Goal: Use online tool/utility: Utilize a website feature to perform a specific function

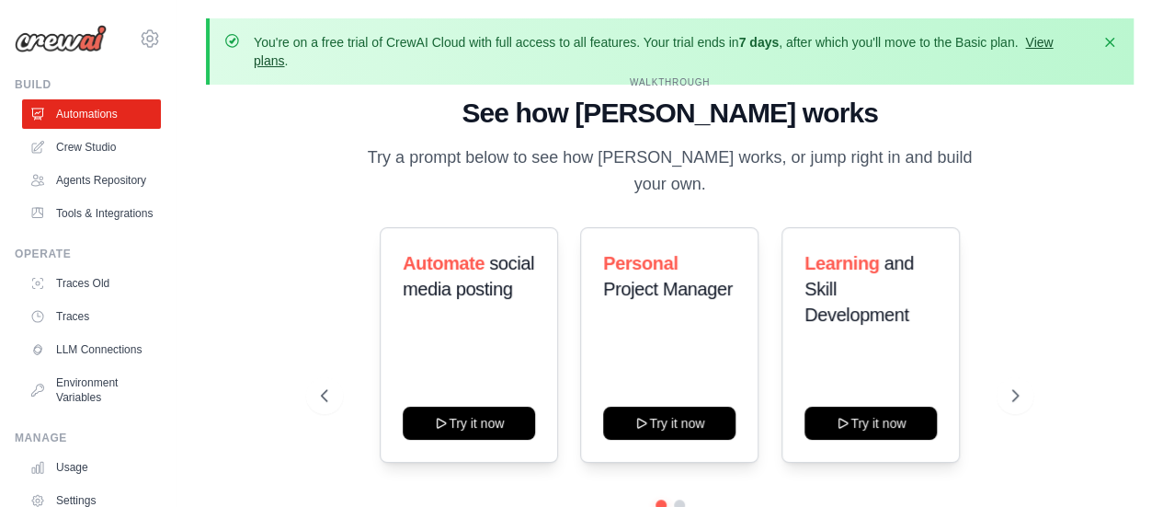
click at [1053, 41] on link "View plans" at bounding box center [653, 51] width 799 height 33
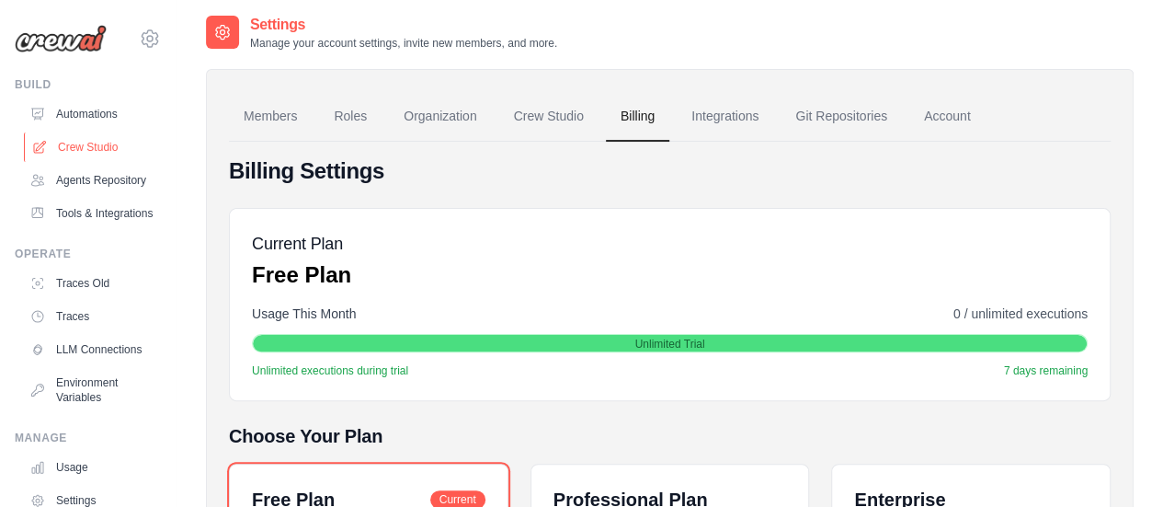
scroll to position [85, 0]
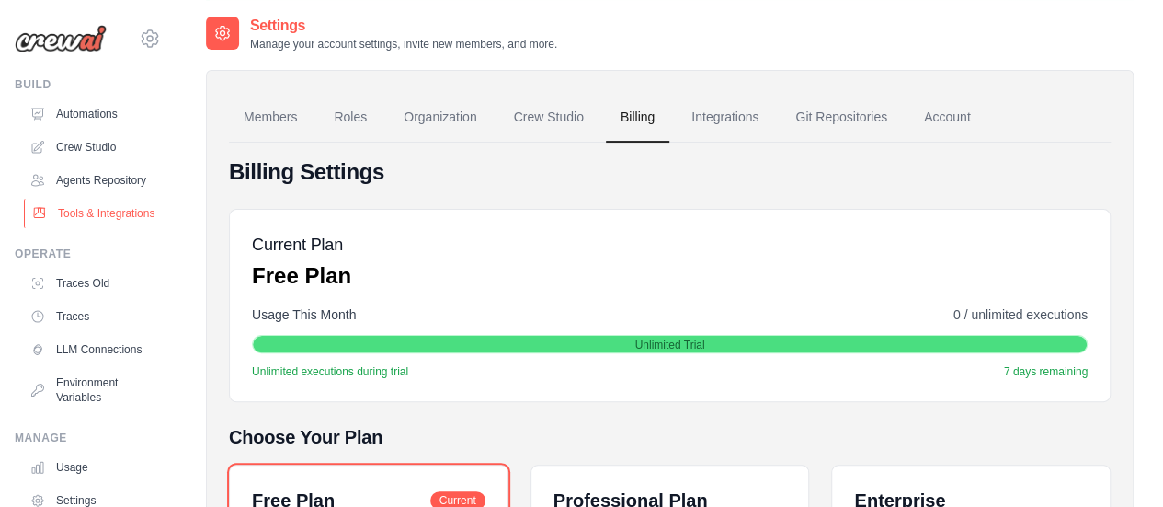
click at [97, 228] on link "Tools & Integrations" at bounding box center [93, 213] width 139 height 29
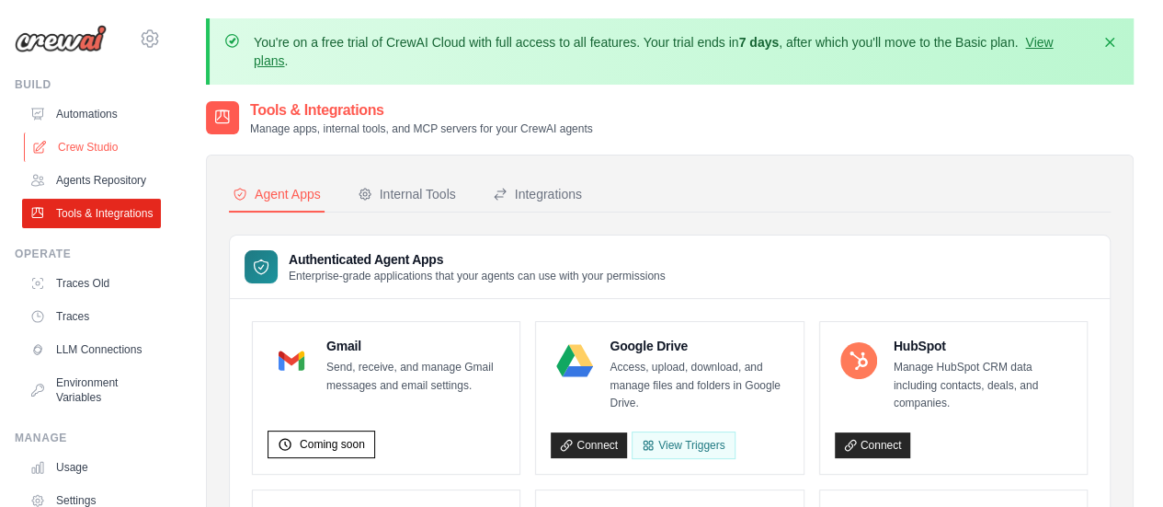
click at [81, 150] on link "Crew Studio" at bounding box center [93, 146] width 139 height 29
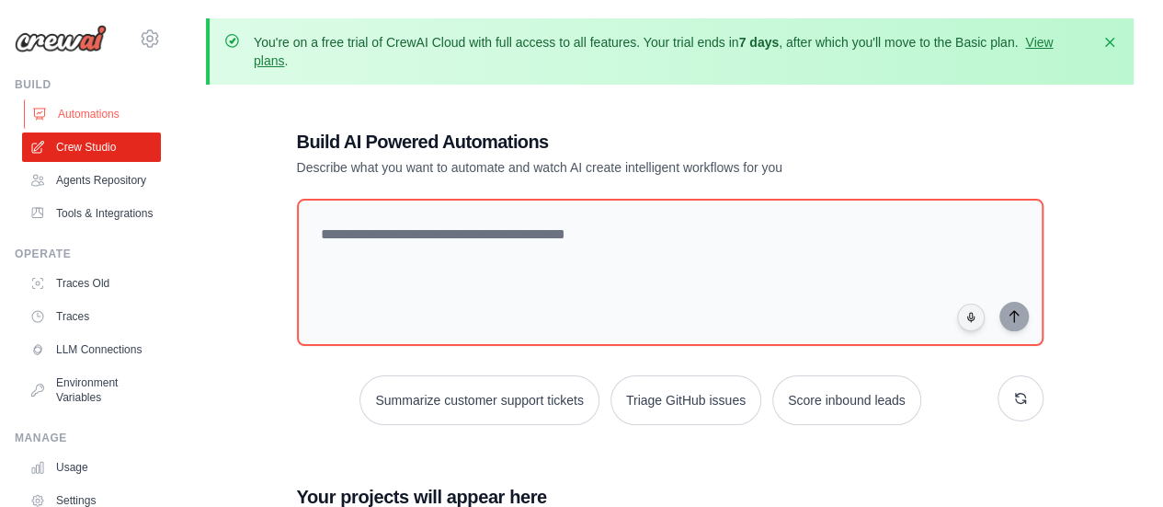
click at [70, 122] on link "Automations" at bounding box center [93, 113] width 139 height 29
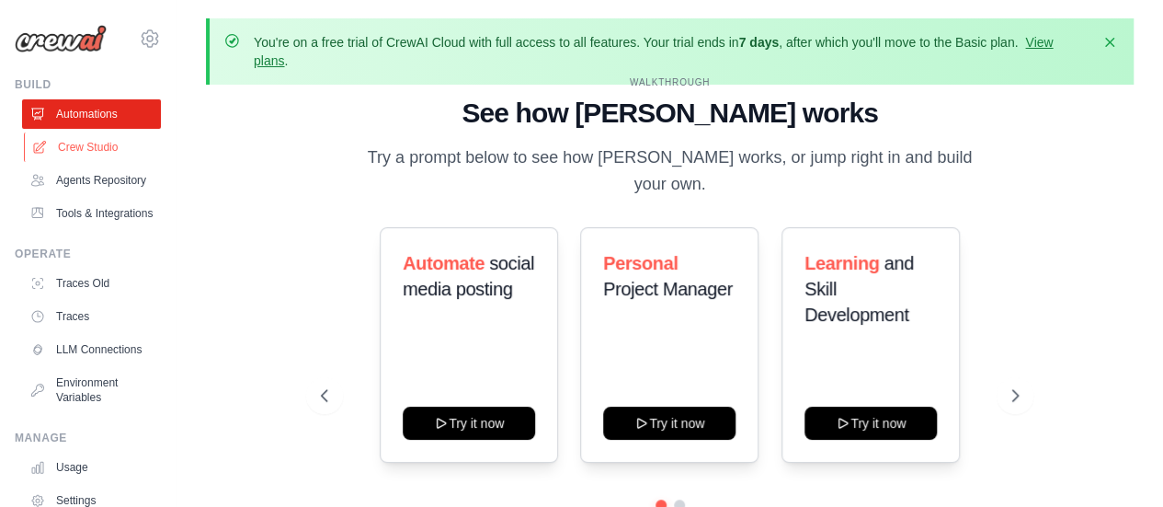
click at [75, 150] on link "Crew Studio" at bounding box center [93, 146] width 139 height 29
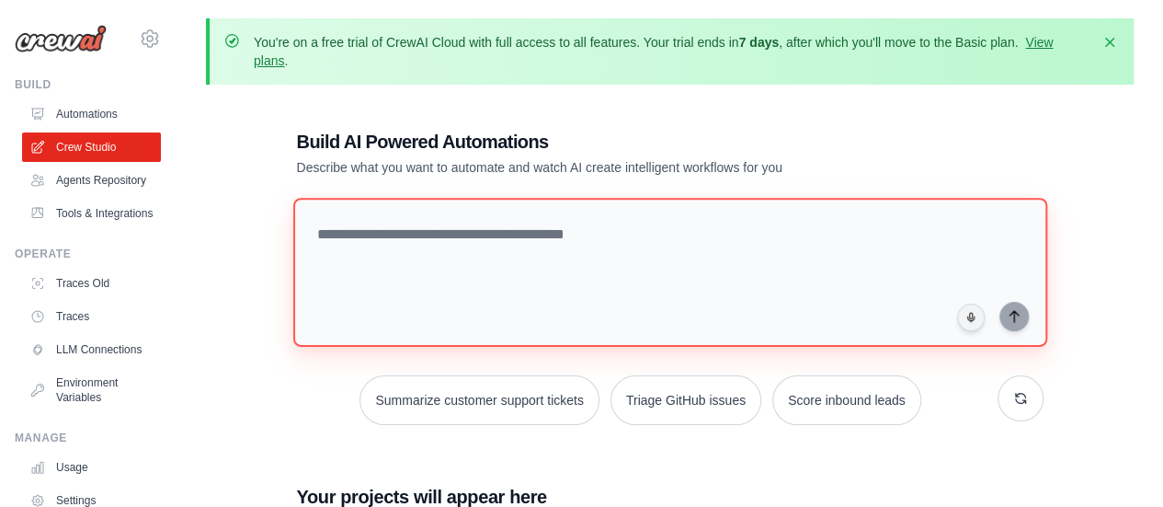
click at [438, 269] on textarea at bounding box center [669, 272] width 754 height 149
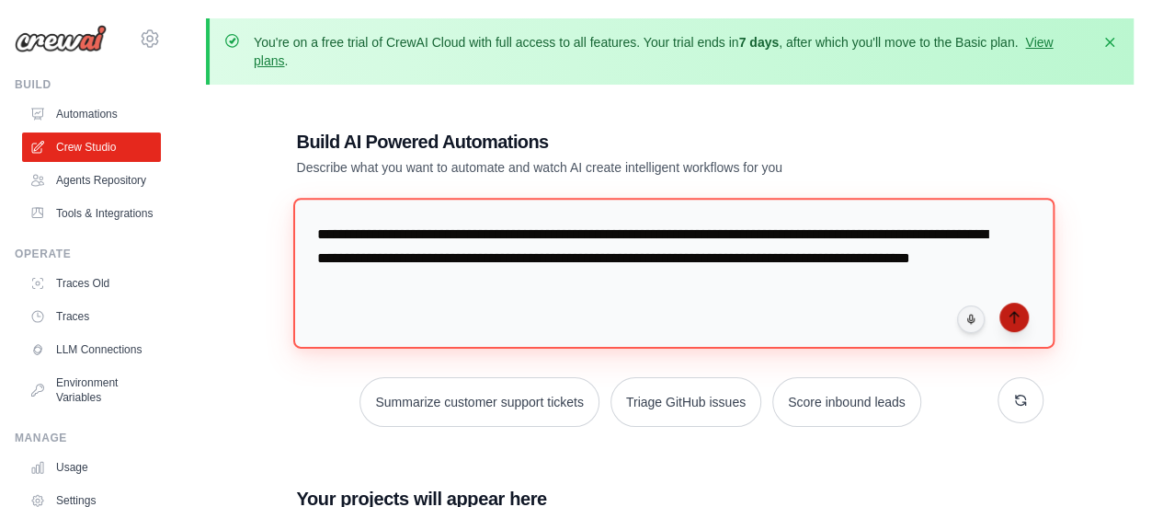
type textarea "**********"
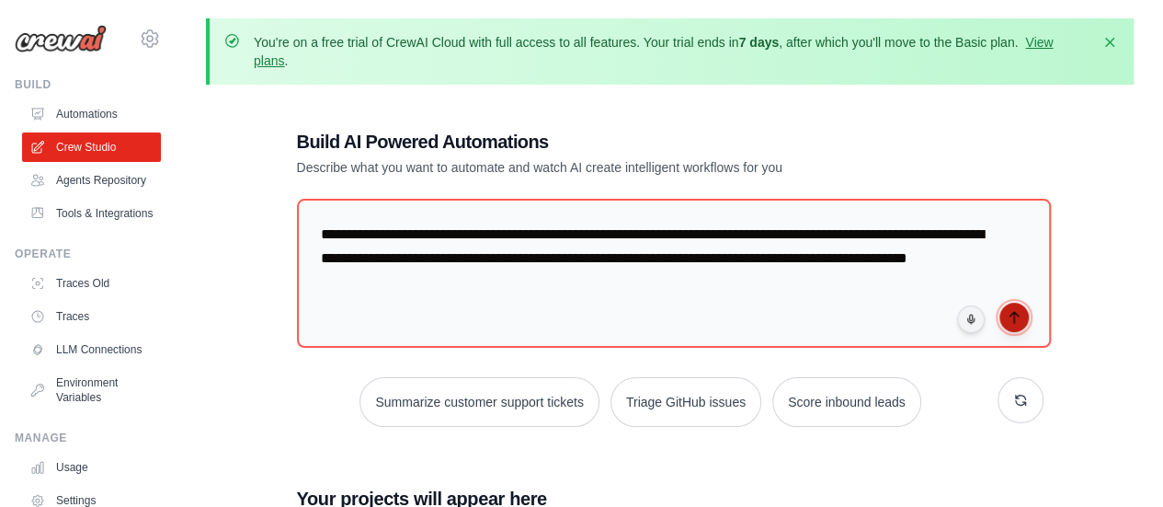
click at [1017, 315] on icon "submit" at bounding box center [1014, 317] width 15 height 15
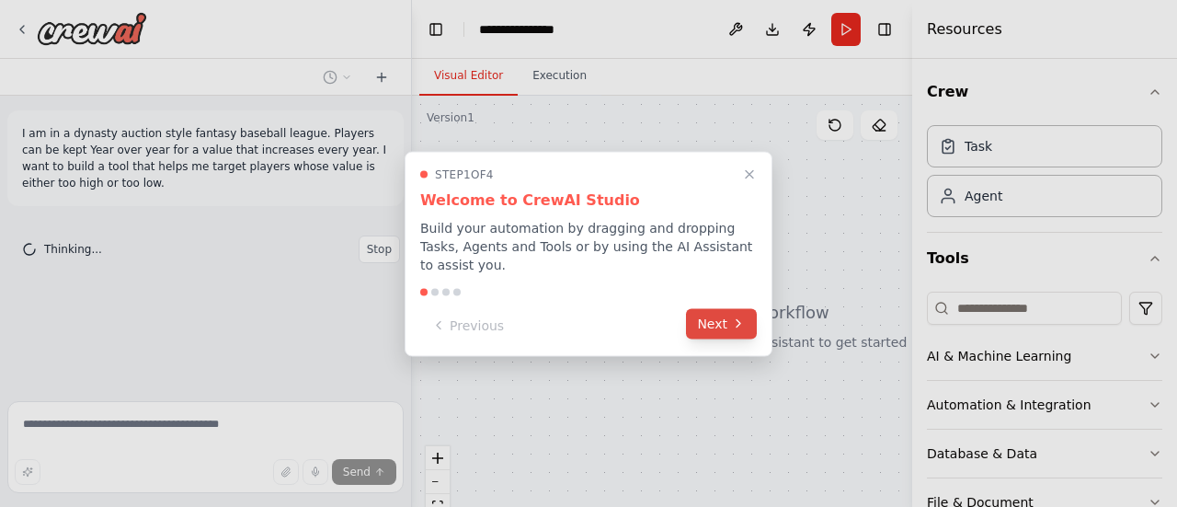
click at [728, 325] on button "Next" at bounding box center [721, 323] width 71 height 30
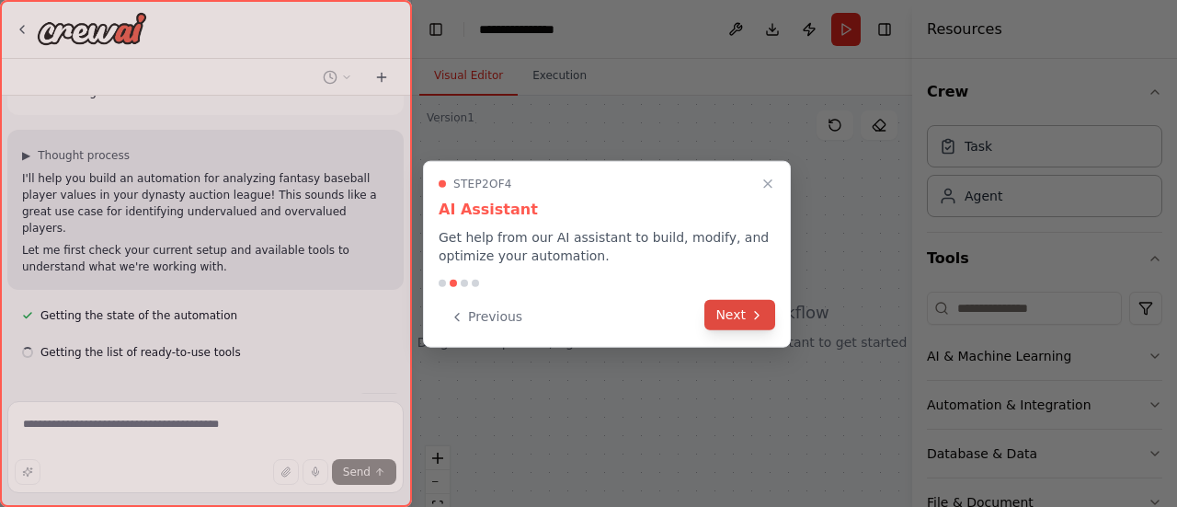
scroll to position [128, 0]
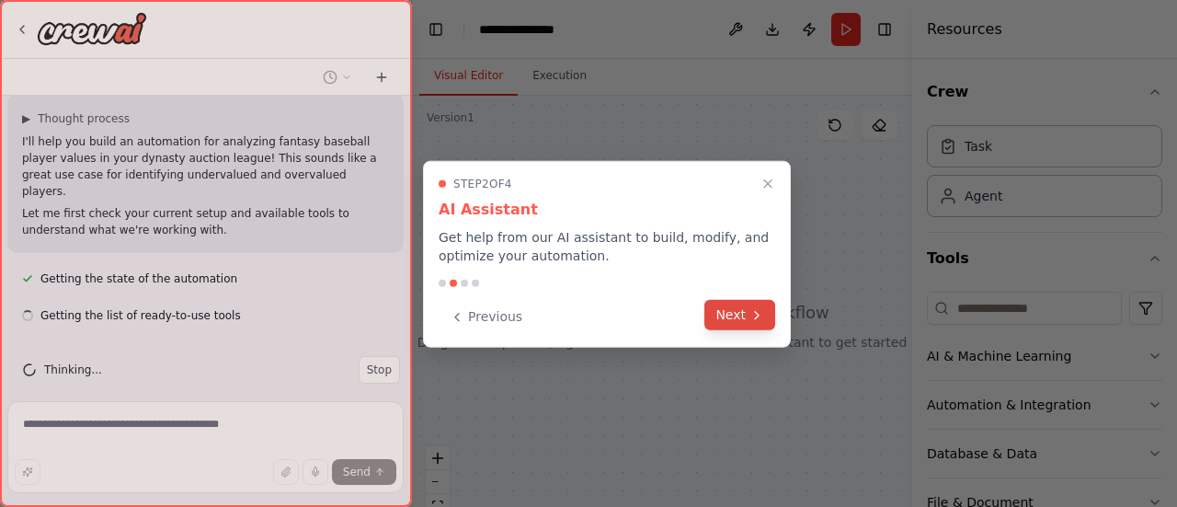
click at [731, 322] on button "Next" at bounding box center [739, 315] width 71 height 30
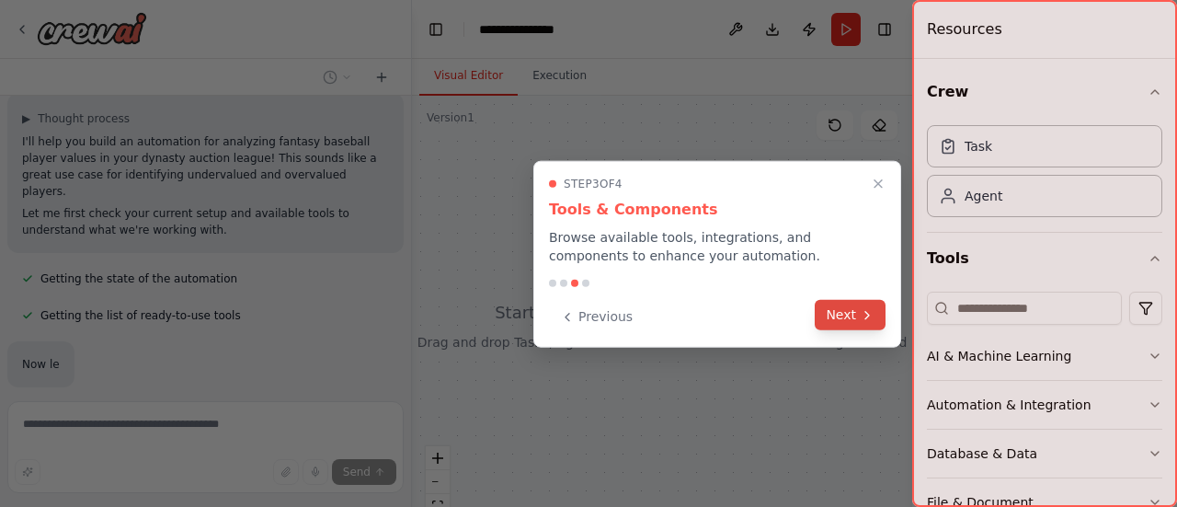
scroll to position [209, 0]
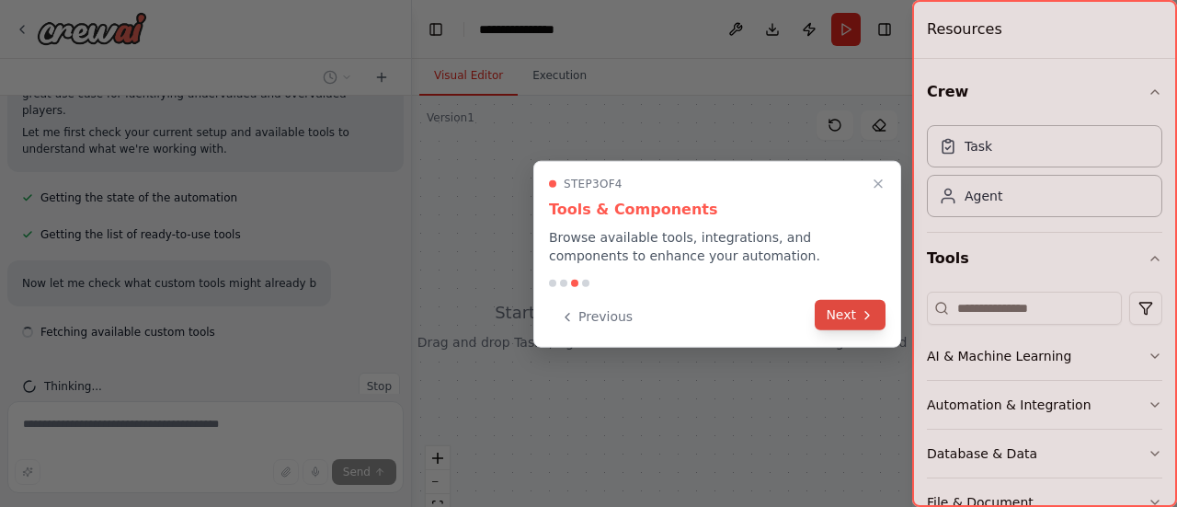
click at [853, 306] on button "Next" at bounding box center [850, 315] width 71 height 30
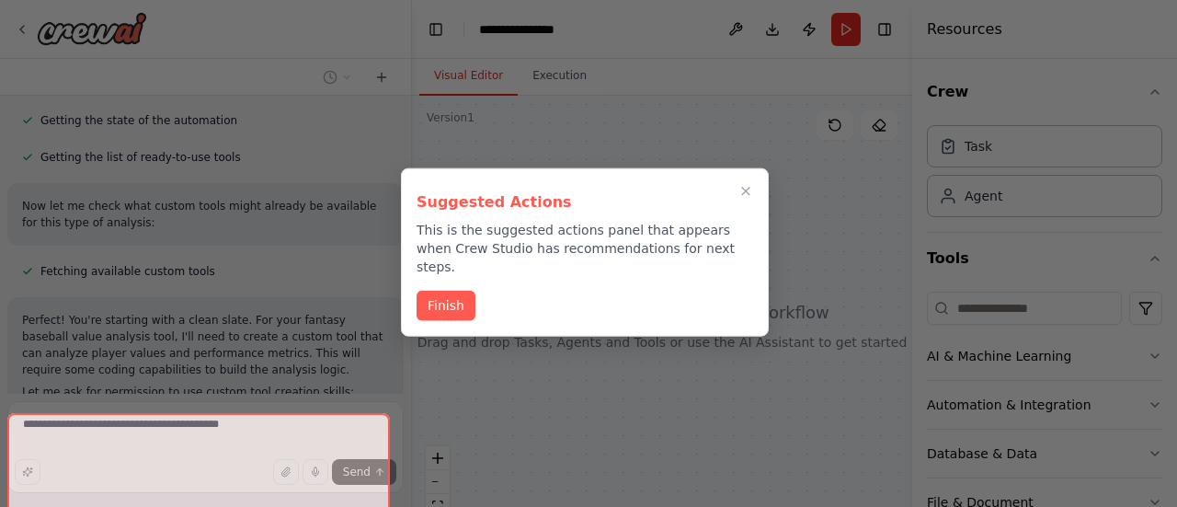
scroll to position [522, 0]
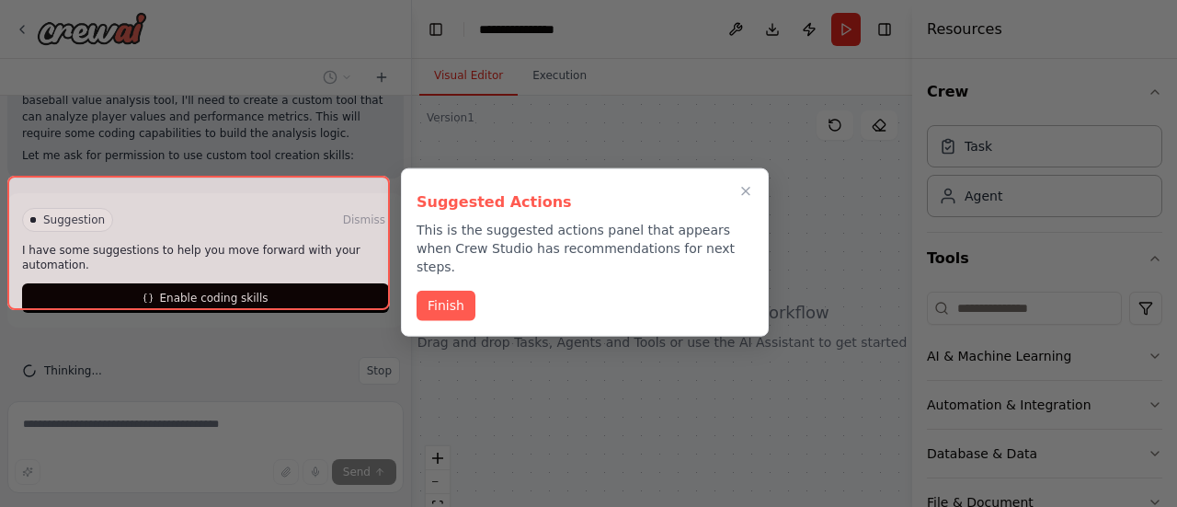
click at [422, 483] on div at bounding box center [588, 253] width 1177 height 507
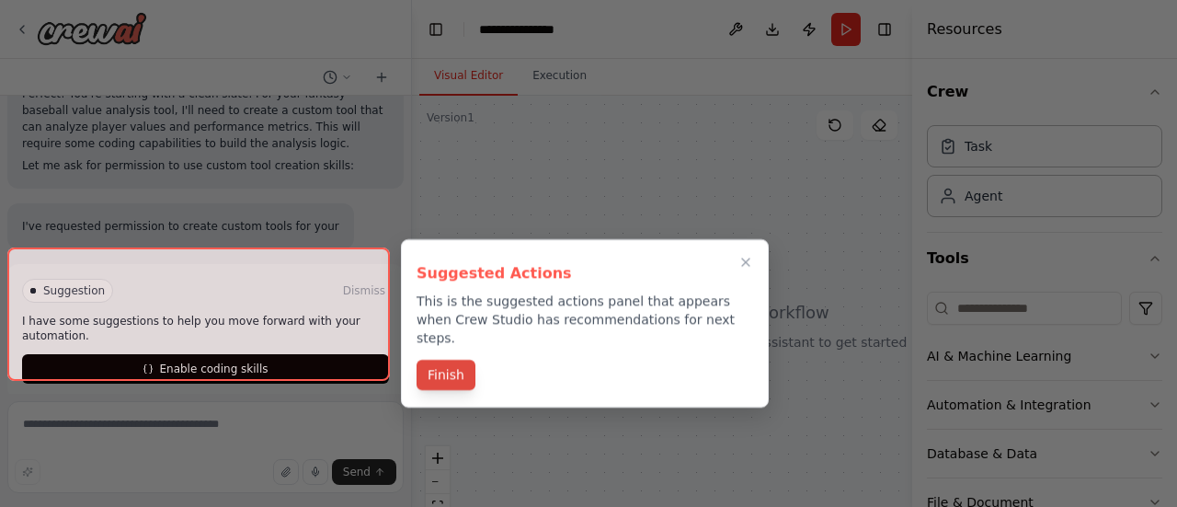
click at [460, 364] on button "Finish" at bounding box center [445, 374] width 59 height 30
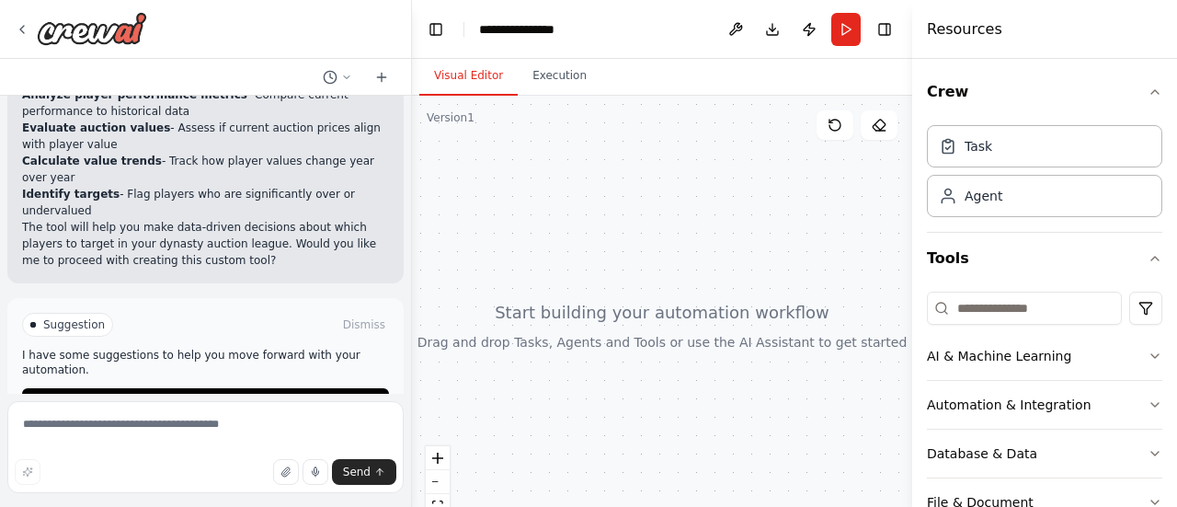
scroll to position [700, 0]
click at [244, 394] on span "Enable coding skills" at bounding box center [213, 401] width 108 height 15
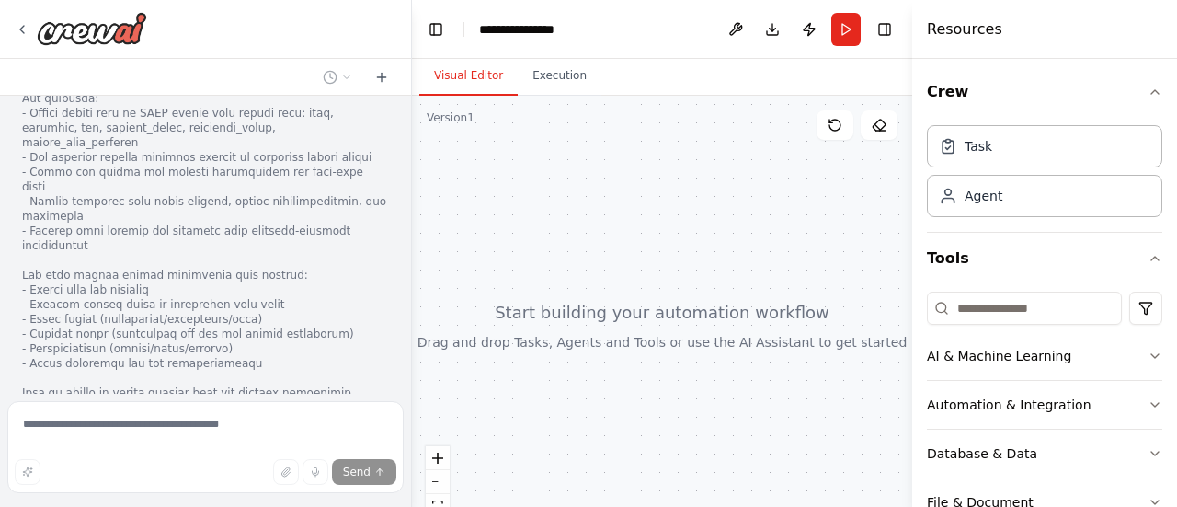
scroll to position [1428, 0]
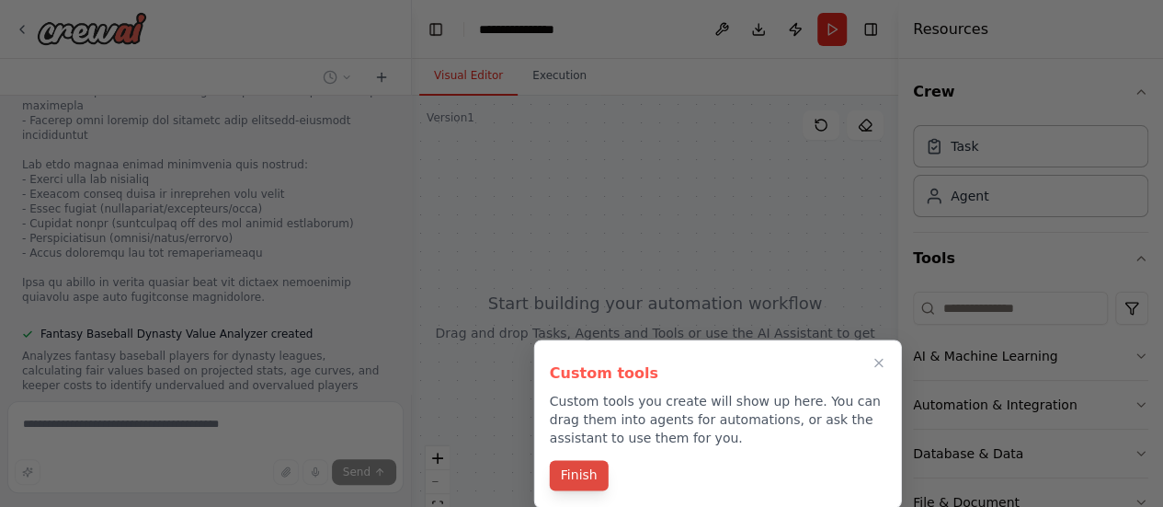
click at [565, 468] on button "Finish" at bounding box center [579, 475] width 59 height 30
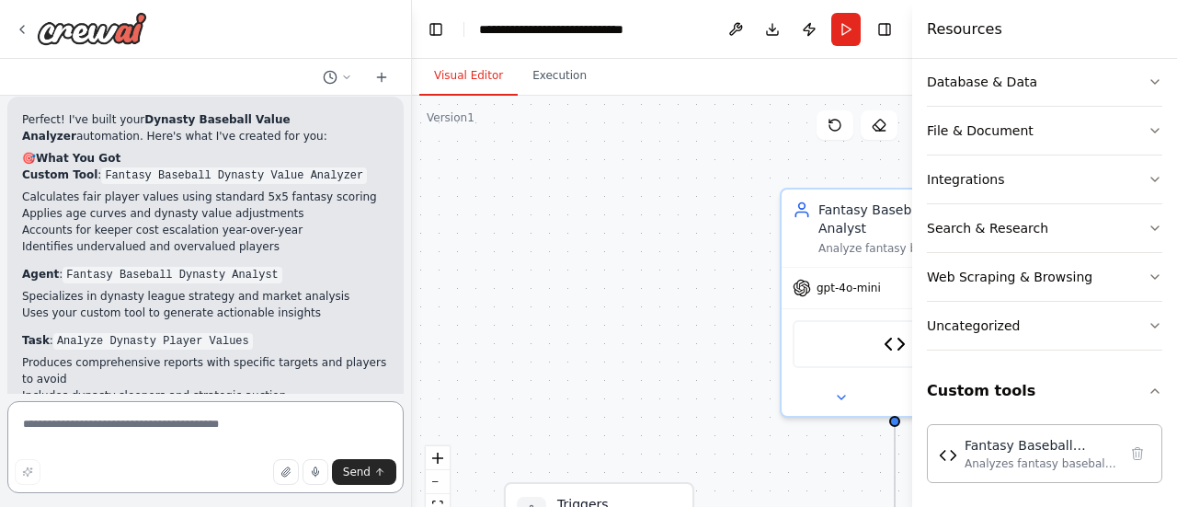
scroll to position [2911, 0]
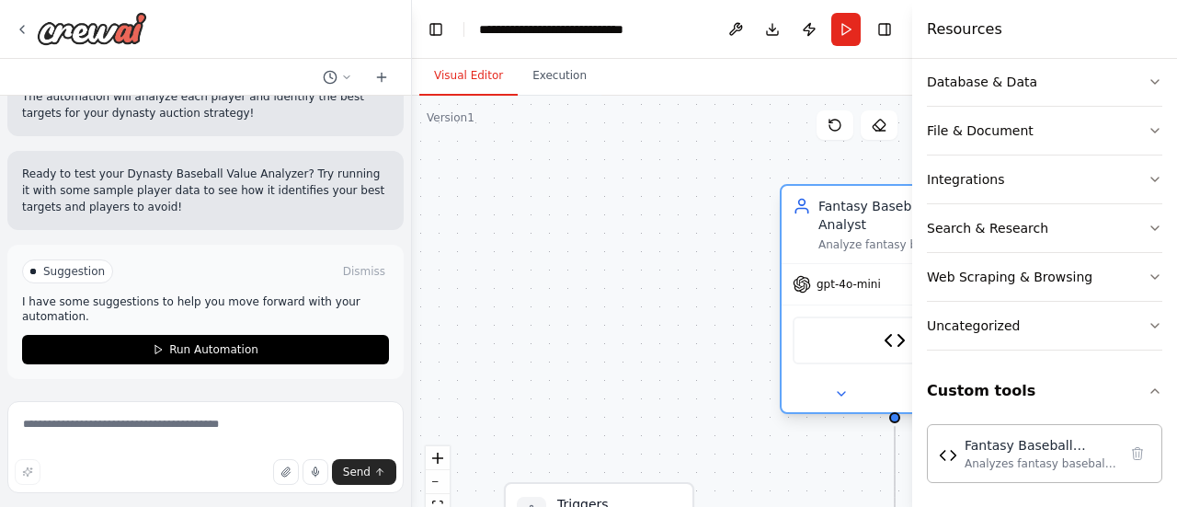
drag, startPoint x: 753, startPoint y: 228, endPoint x: 708, endPoint y: 229, distance: 45.1
click at [782, 229] on div "Fantasy Baseball Dynasty Analyst Analyze fantasy baseball players in dynasty au…" at bounding box center [895, 224] width 226 height 77
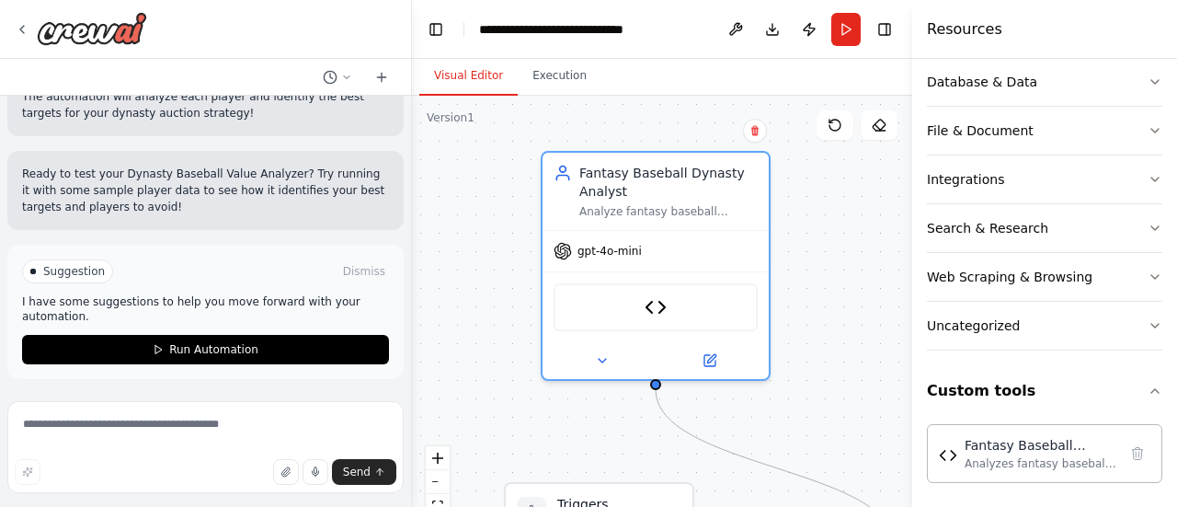
drag, startPoint x: 724, startPoint y: 246, endPoint x: 532, endPoint y: 212, distance: 194.2
click at [532, 212] on div ".deletable-edge-delete-btn { width: 20px; height: 20px; border: 0px solid #ffff…" at bounding box center [662, 326] width 500 height 460
click at [191, 407] on textarea at bounding box center [205, 447] width 396 height 92
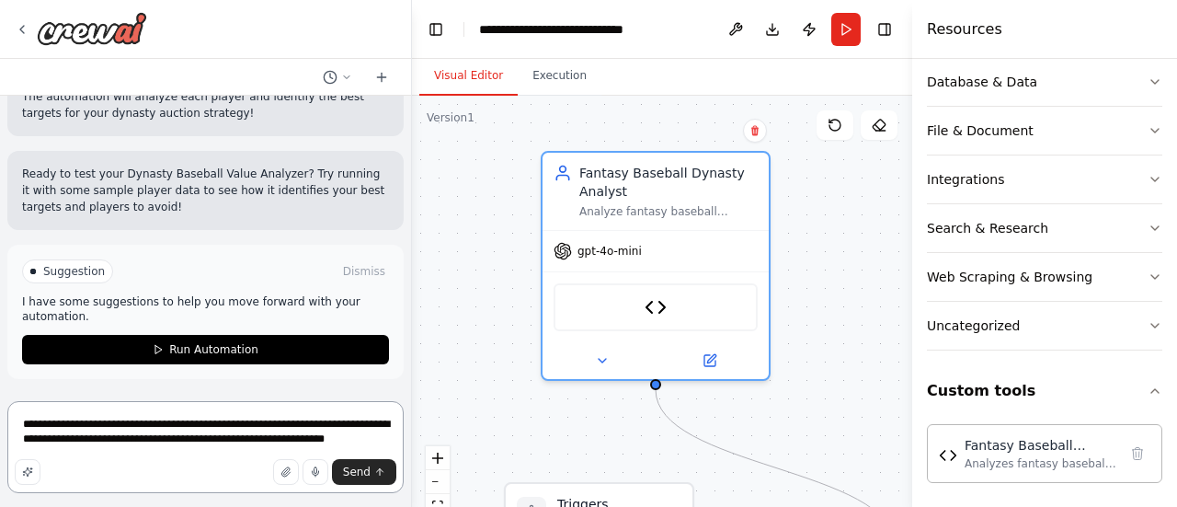
type textarea "**********"
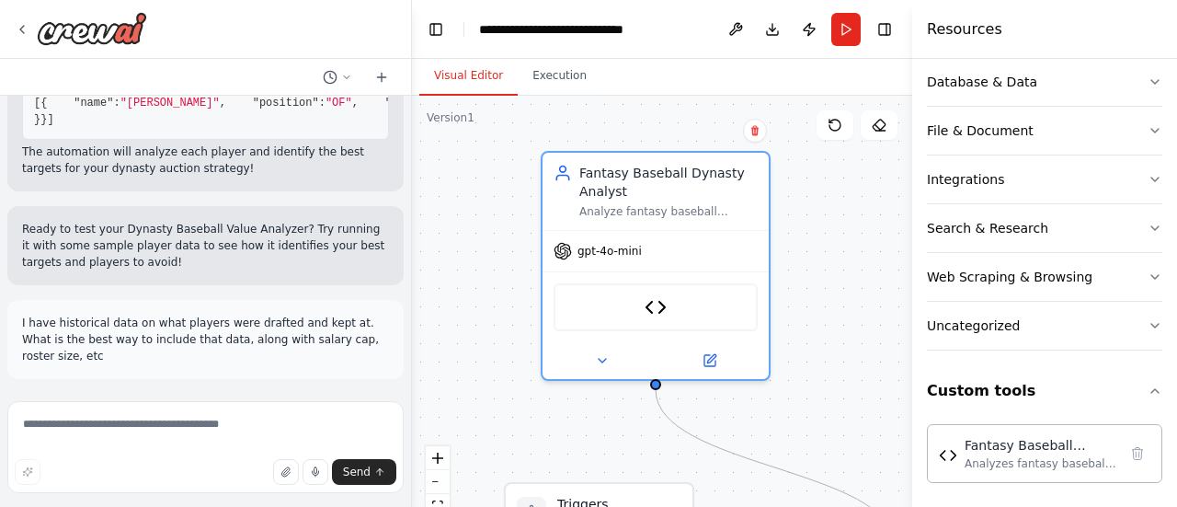
scroll to position [2940, 0]
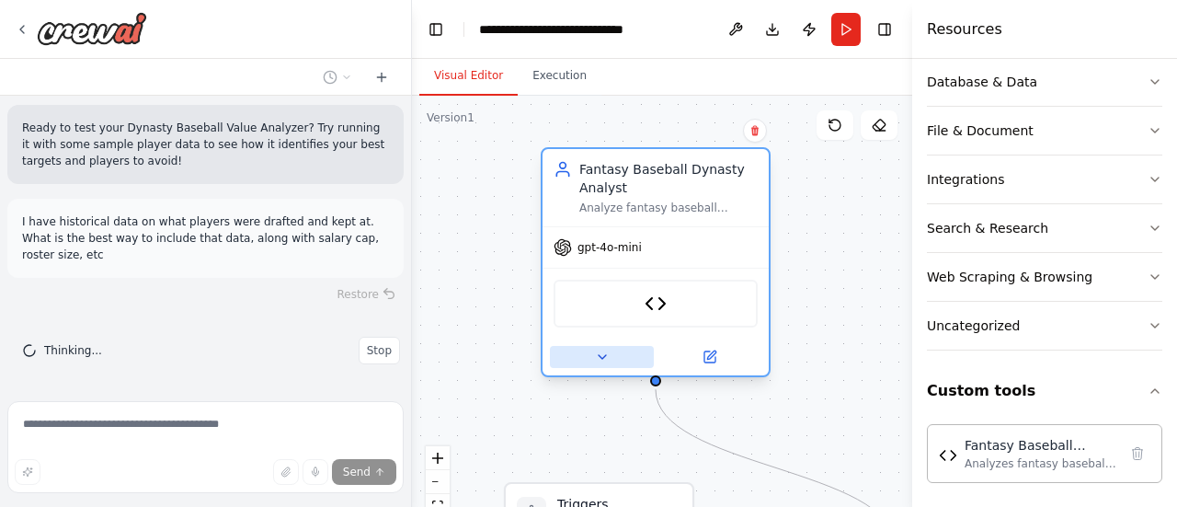
click at [593, 360] on button at bounding box center [602, 357] width 104 height 22
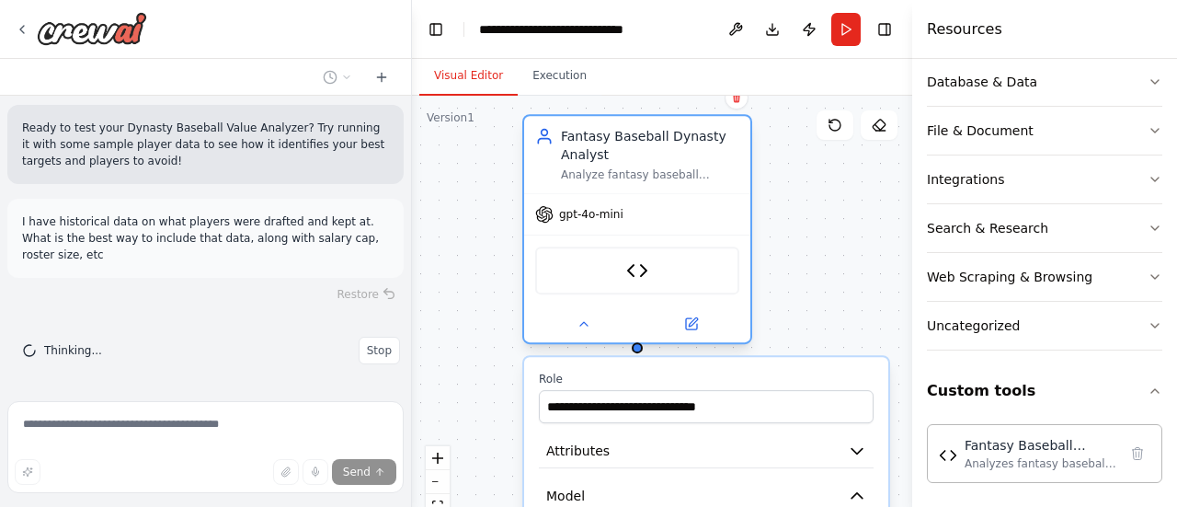
drag, startPoint x: 649, startPoint y: 200, endPoint x: 614, endPoint y: 157, distance: 55.6
click at [614, 157] on div "Fantasy Baseball Dynasty Analyst Analyze fantasy baseball players in dynasty au…" at bounding box center [650, 154] width 178 height 55
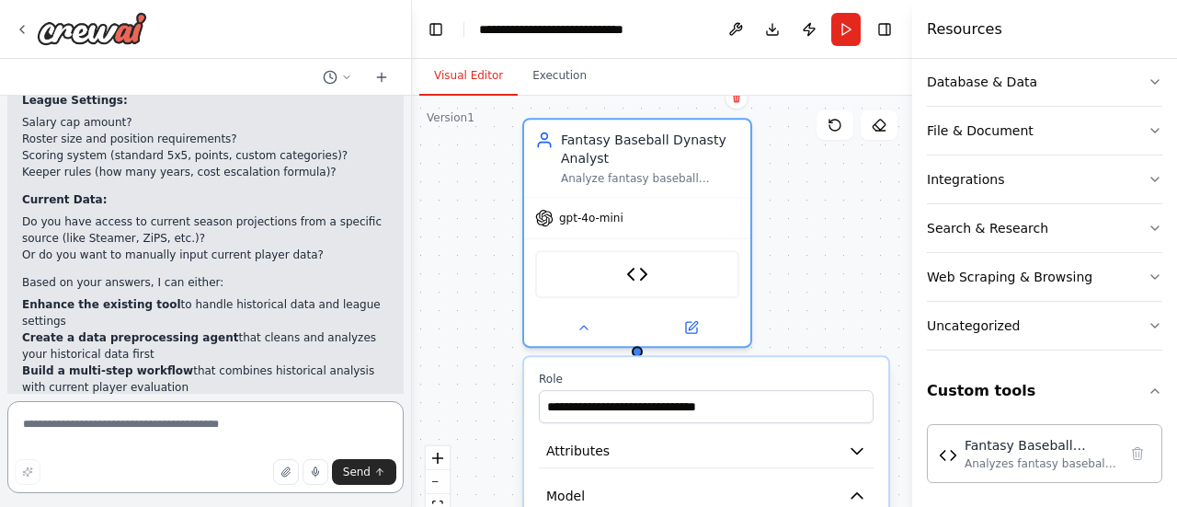
scroll to position [3525, 0]
click at [177, 436] on textarea at bounding box center [205, 447] width 396 height 92
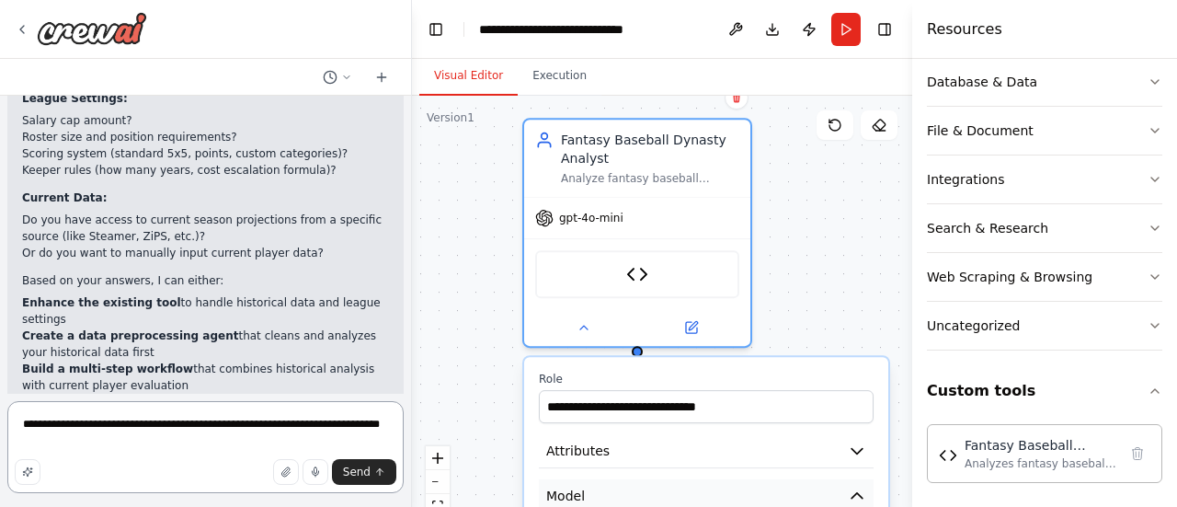
type textarea "**********"
